Goal: Task Accomplishment & Management: Manage account settings

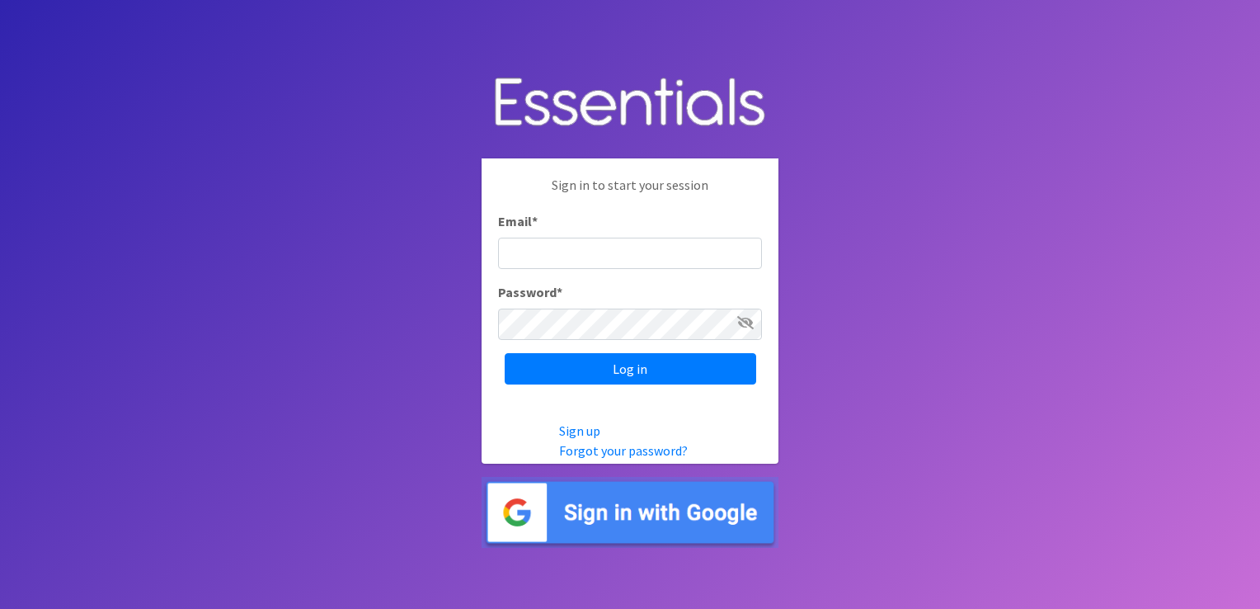
click at [601, 244] on input "Email *" at bounding box center [630, 253] width 264 height 31
click at [519, 256] on input "admin@loveyourneighbornola.com" at bounding box center [630, 253] width 264 height 31
type input "[PERSON_NAME][EMAIL_ADDRESS][DOMAIN_NAME]"
click at [505, 353] on input "Log in" at bounding box center [631, 368] width 252 height 31
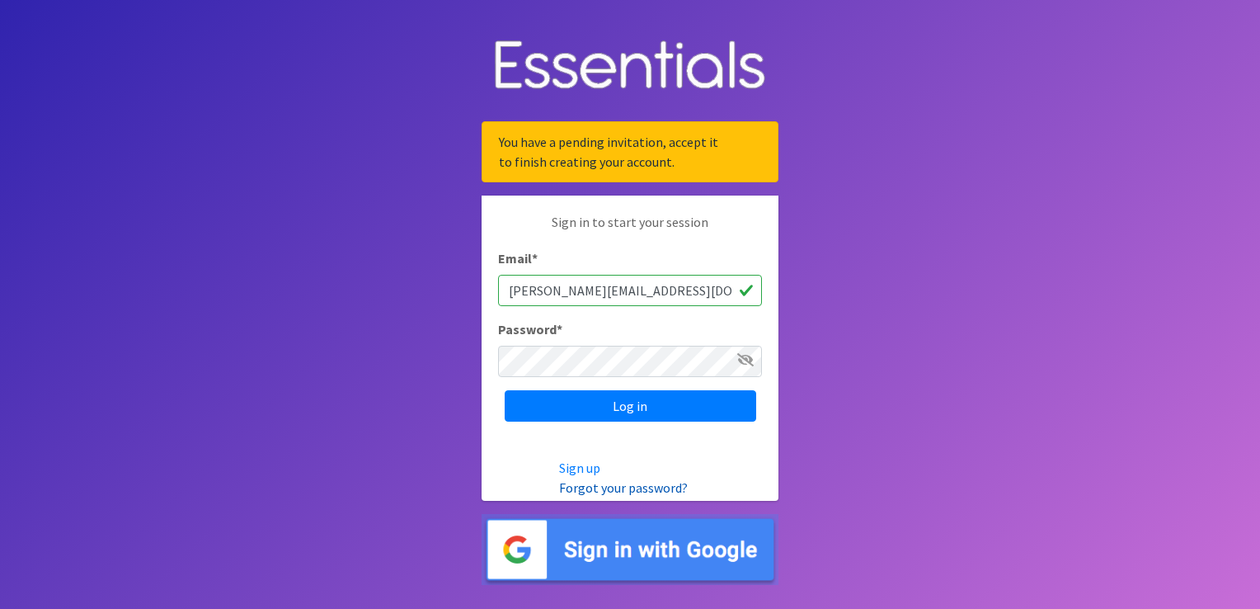
click at [602, 484] on link "Forgot your password?" at bounding box center [623, 487] width 129 height 16
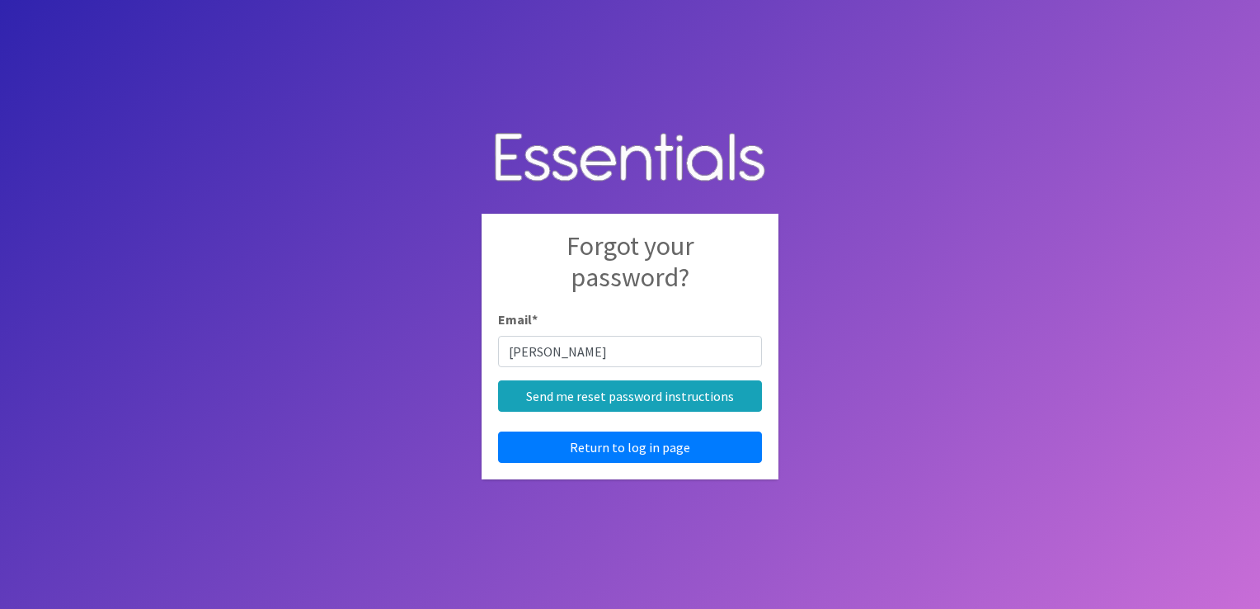
type input "nadia@loveyourneighbornola.com"
click at [586, 417] on div "Forgot your password? Email * nadia@loveyourneighbornola.com Send me reset pass…" at bounding box center [630, 347] width 297 height 266
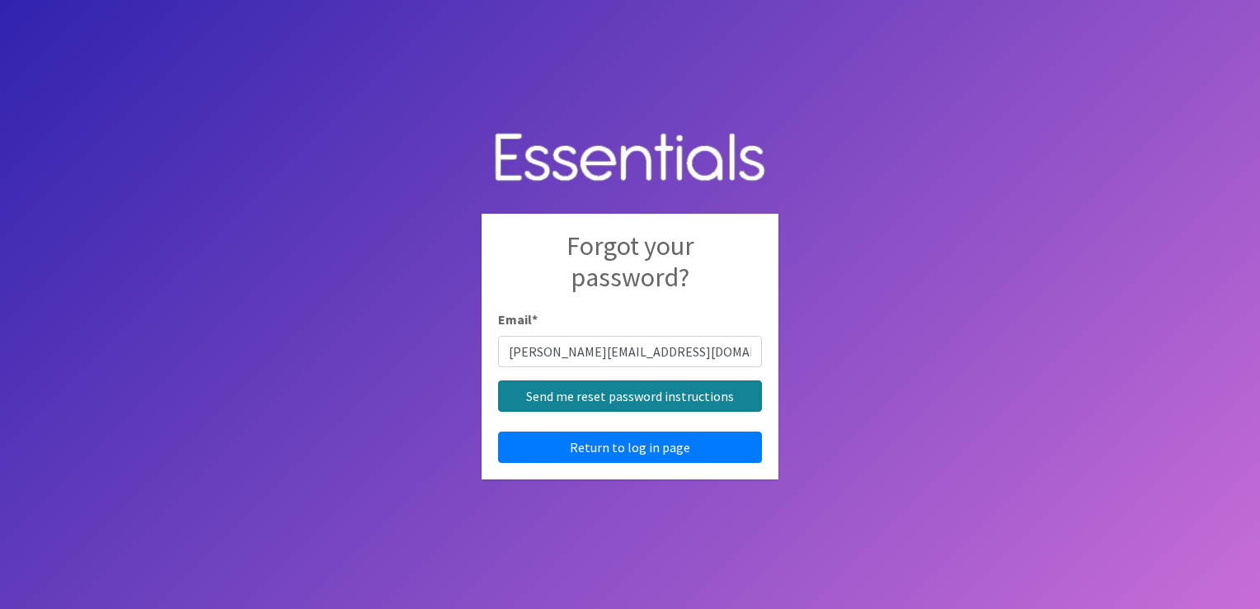
click at [586, 410] on input "Send me reset password instructions" at bounding box center [630, 395] width 264 height 31
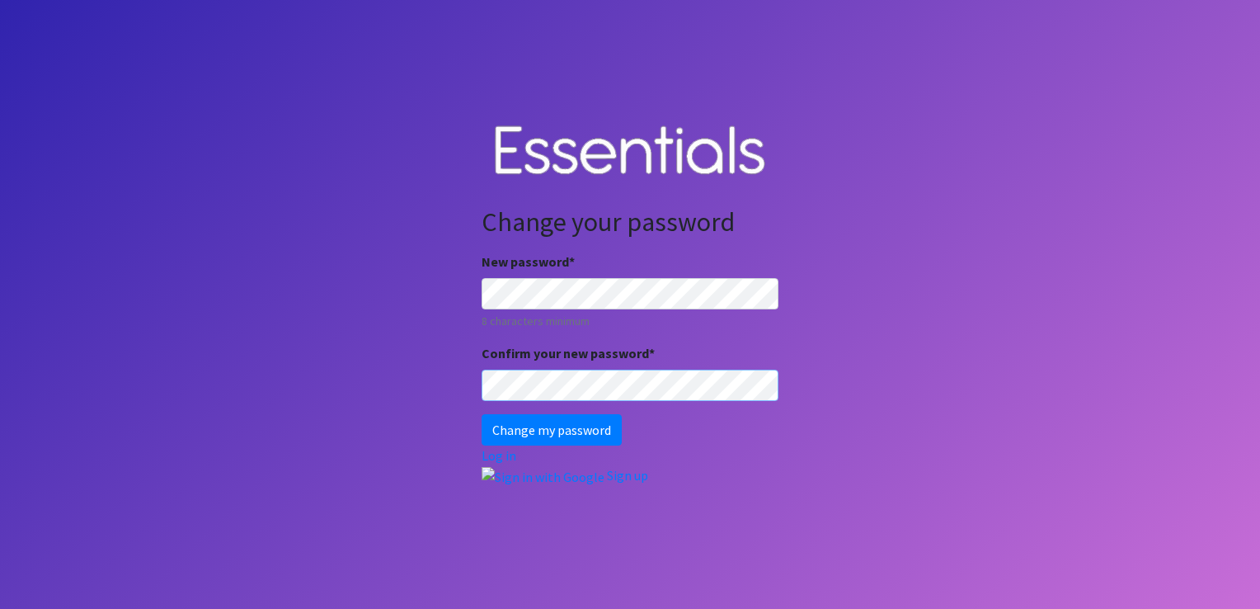
click at [482, 414] on input "Change my password" at bounding box center [552, 429] width 140 height 31
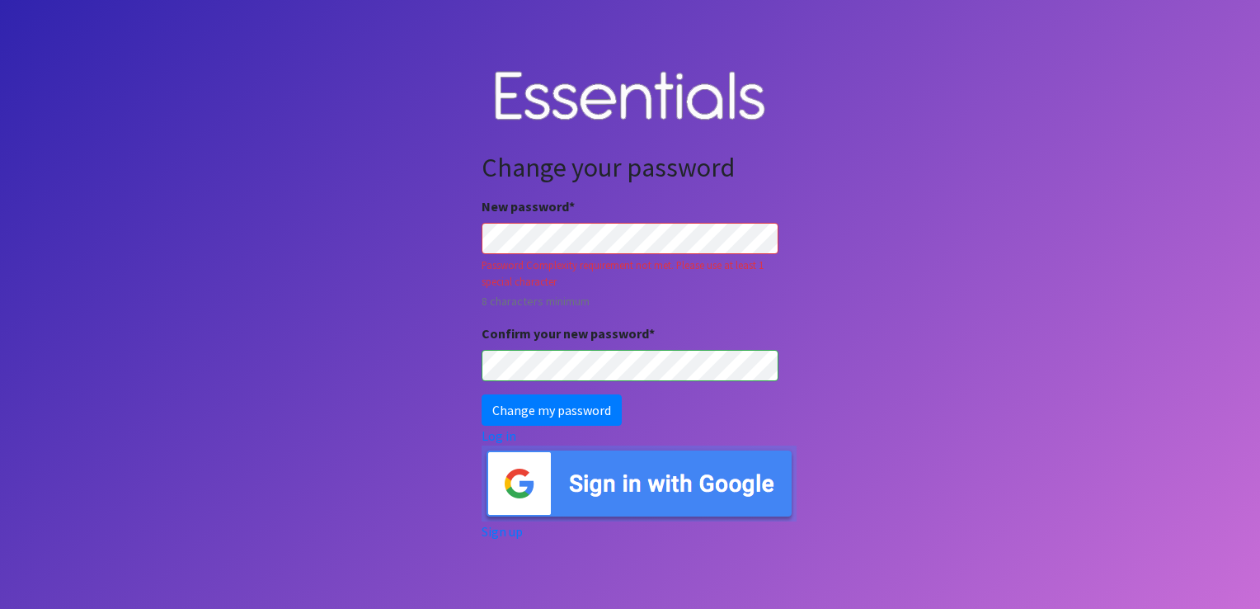
click at [482, 394] on input "Change my password" at bounding box center [552, 409] width 140 height 31
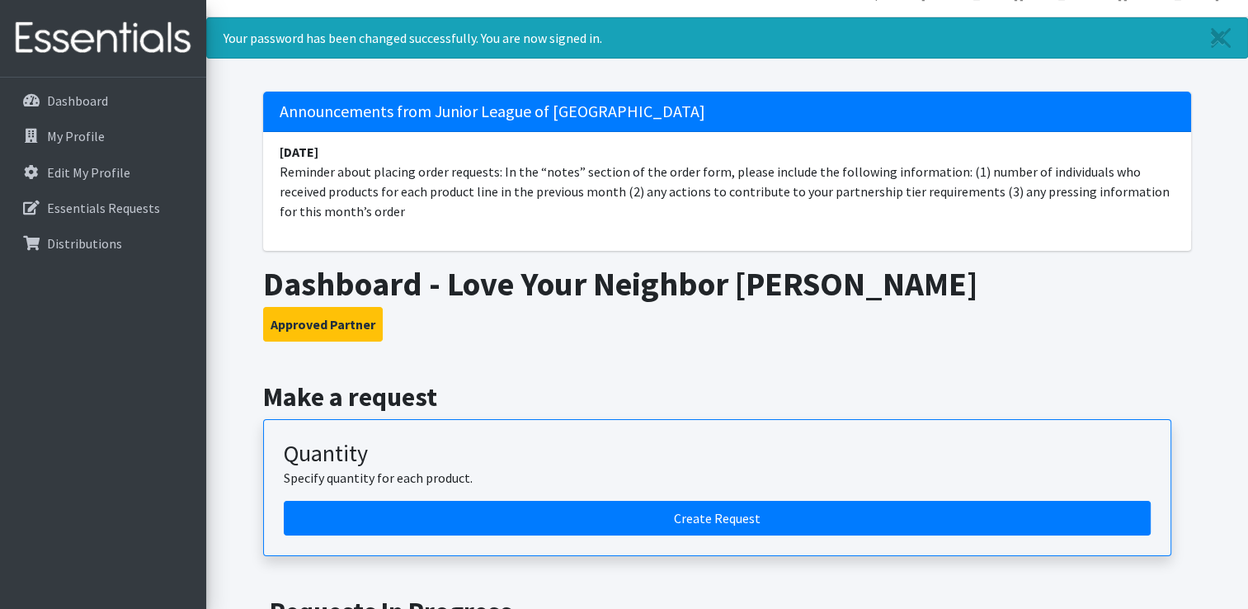
scroll to position [172, 0]
